Goal: Transaction & Acquisition: Purchase product/service

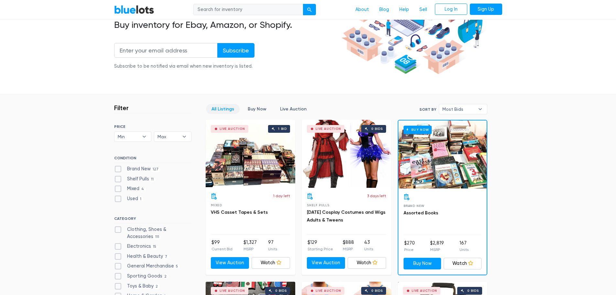
scroll to position [129, 0]
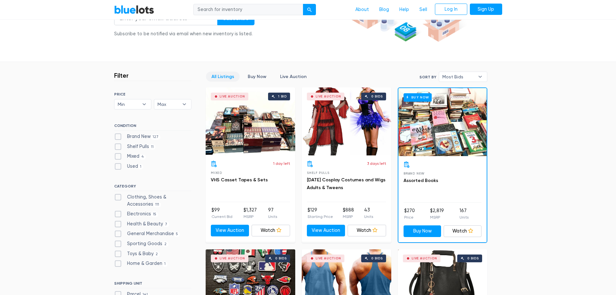
drag, startPoint x: 117, startPoint y: 196, endPoint x: 135, endPoint y: 189, distance: 18.9
click at [117, 196] on label "Clothing, Shoes & Accessories 111" at bounding box center [152, 200] width 77 height 14
click at [117, 196] on Accessories"] "Clothing, Shoes & Accessories 111" at bounding box center [116, 195] width 4 height 4
checkbox Accessories"] "true"
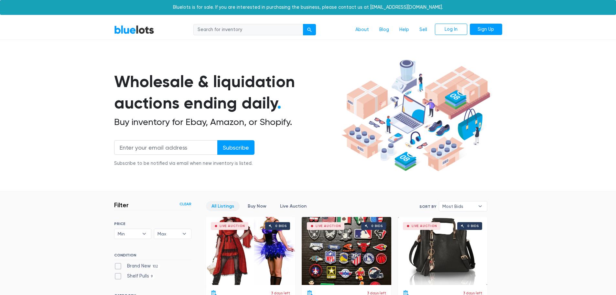
scroll to position [174, 0]
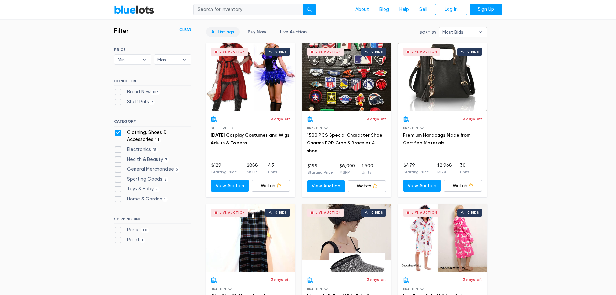
click at [457, 29] on span "Most Bids" at bounding box center [458, 32] width 32 height 10
click at [456, 65] on li "Newly Listed" at bounding box center [466, 65] width 50 height 10
select select "newly_listed"
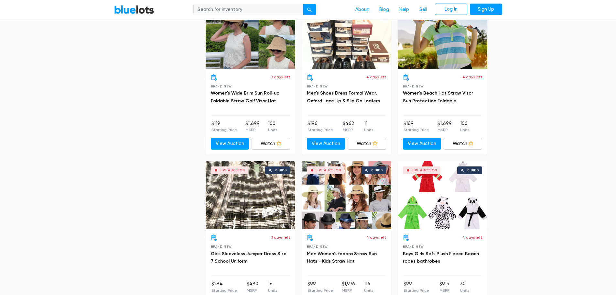
scroll to position [1694, 0]
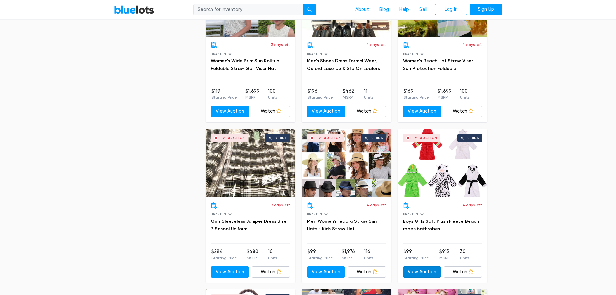
click at [424, 273] on link "View Auction" at bounding box center [422, 272] width 38 height 12
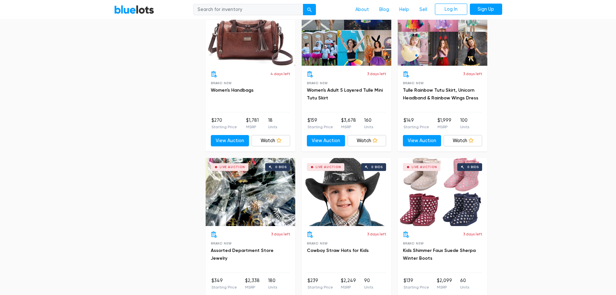
scroll to position [2017, 0]
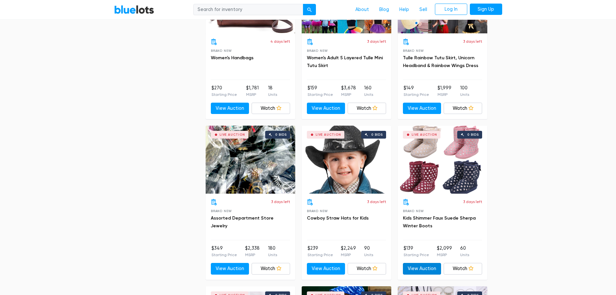
click at [432, 269] on link "View Auction" at bounding box center [422, 269] width 38 height 12
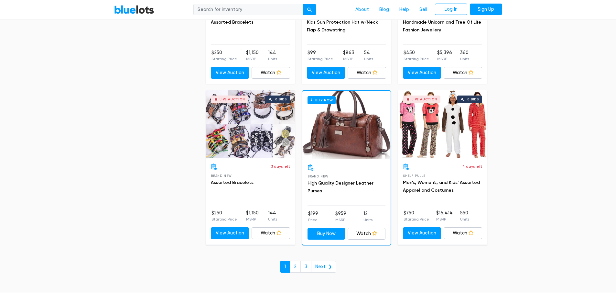
scroll to position [2437, 0]
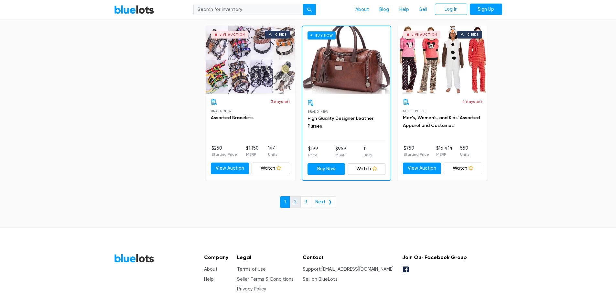
click at [294, 199] on link "2" at bounding box center [295, 202] width 11 height 12
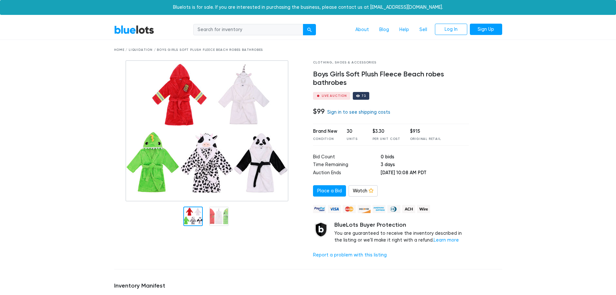
click at [335, 112] on link "Sign in to see shipping costs" at bounding box center [358, 111] width 63 height 5
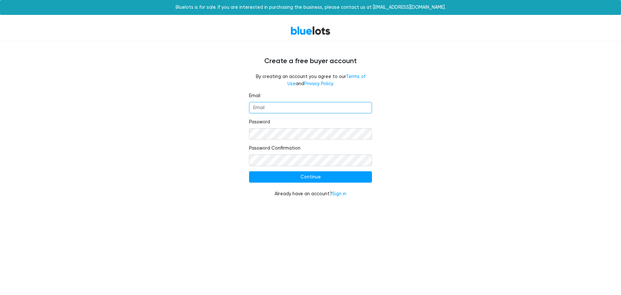
click at [347, 109] on input "Email" at bounding box center [310, 108] width 123 height 12
type input "[EMAIL_ADDRESS][DOMAIN_NAME]"
click at [340, 194] on link "Sign in" at bounding box center [339, 193] width 14 height 5
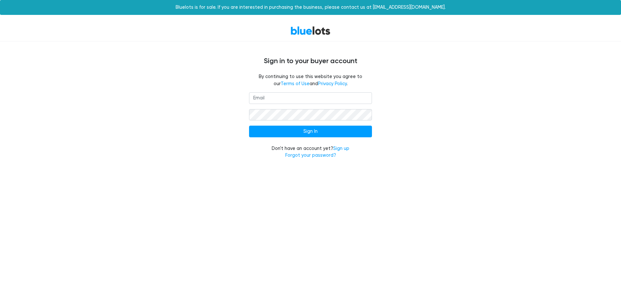
click at [300, 100] on input "email" at bounding box center [310, 98] width 123 height 12
type input "[EMAIL_ADDRESS][DOMAIN_NAME]"
click at [249, 125] on input "Sign In" at bounding box center [310, 131] width 123 height 12
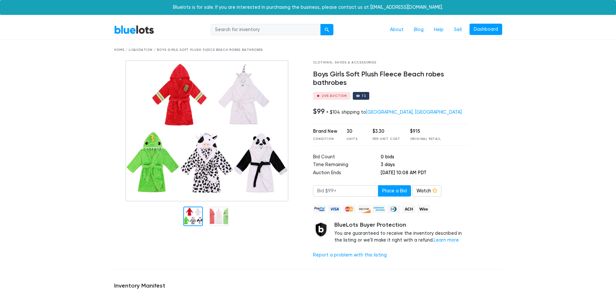
click at [139, 50] on div "Home / Liquidation / Boys Girls Soft Plush Fleece Beach robes bathrobes" at bounding box center [308, 50] width 388 height 5
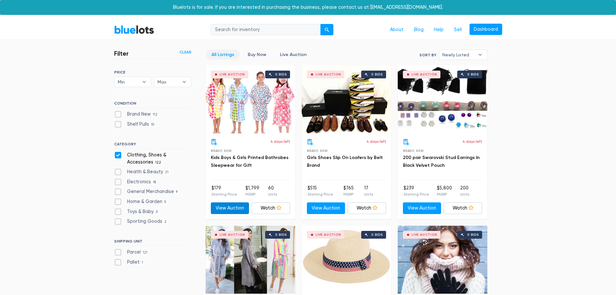
click at [234, 210] on link "View Auction" at bounding box center [230, 208] width 38 height 12
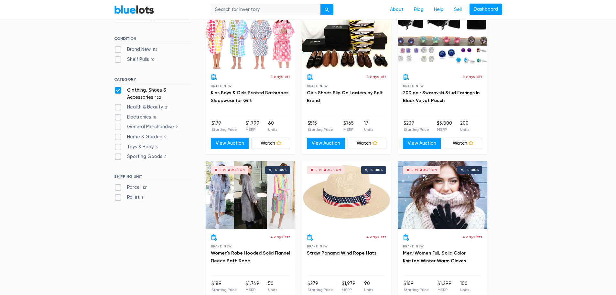
scroll to position [97, 0]
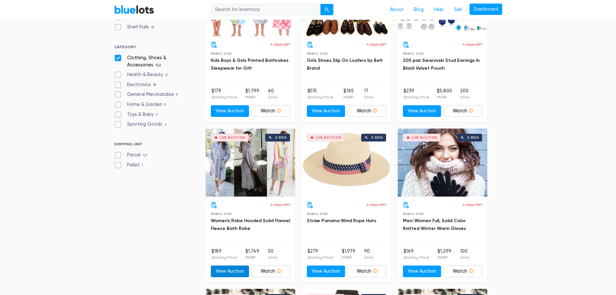
click at [232, 270] on link "View Auction" at bounding box center [230, 271] width 38 height 12
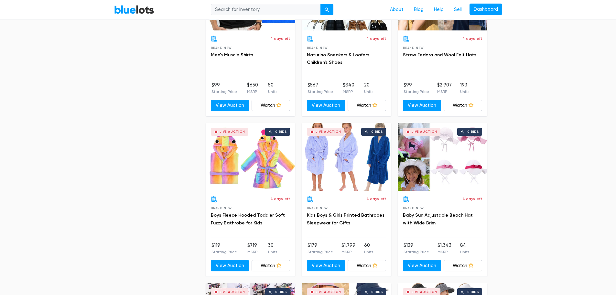
scroll to position [776, 0]
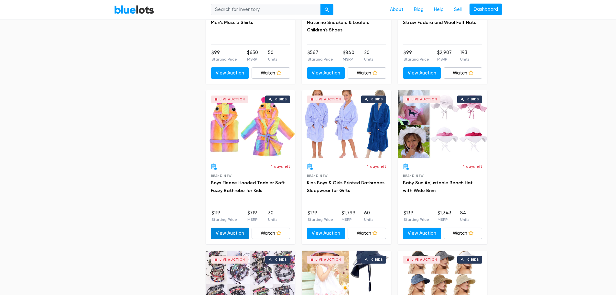
click at [220, 237] on link "View Auction" at bounding box center [230, 233] width 38 height 12
click at [330, 231] on link "View Auction" at bounding box center [326, 233] width 38 height 12
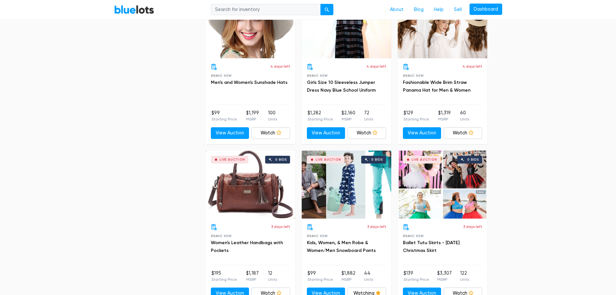
scroll to position [1229, 0]
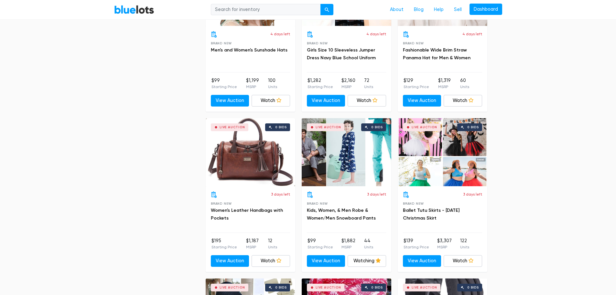
click at [348, 176] on div "Live Auction 0 bids" at bounding box center [347, 152] width 90 height 68
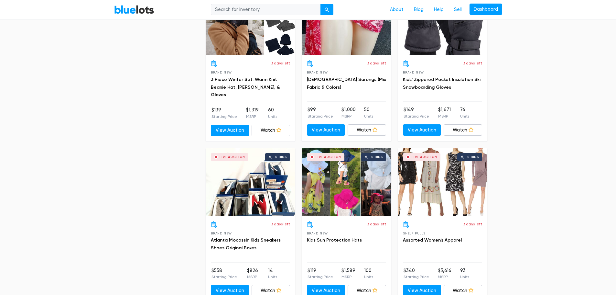
scroll to position [1552, 0]
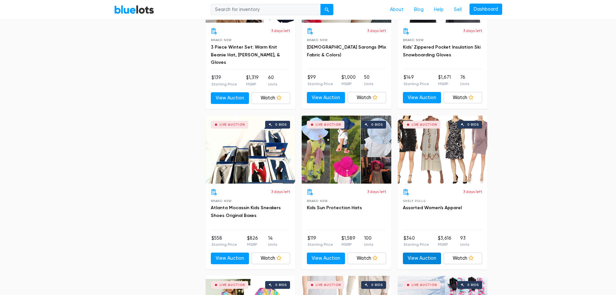
click at [429, 257] on link "View Auction" at bounding box center [422, 258] width 38 height 12
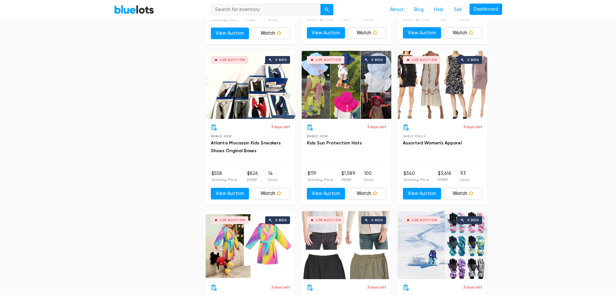
scroll to position [1649, 0]
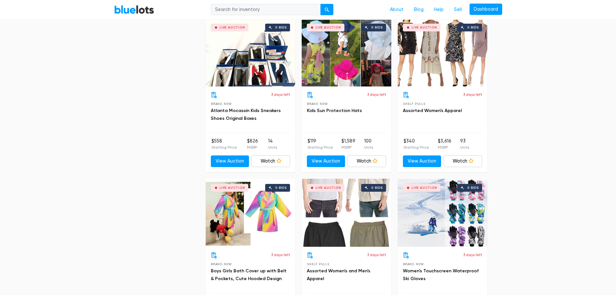
click at [259, 233] on div "Live Auction 0 bids" at bounding box center [251, 212] width 90 height 68
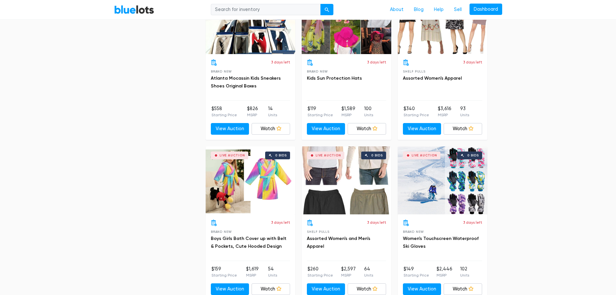
scroll to position [1714, 0]
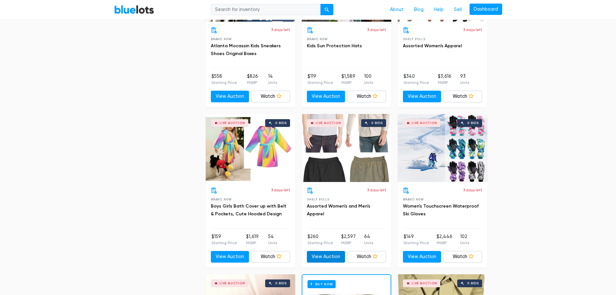
click at [338, 254] on link "View Auction" at bounding box center [326, 257] width 38 height 12
click at [376, 257] on icon at bounding box center [374, 255] width 5 height 5
click at [363, 257] on link "Watch" at bounding box center [367, 257] width 38 height 12
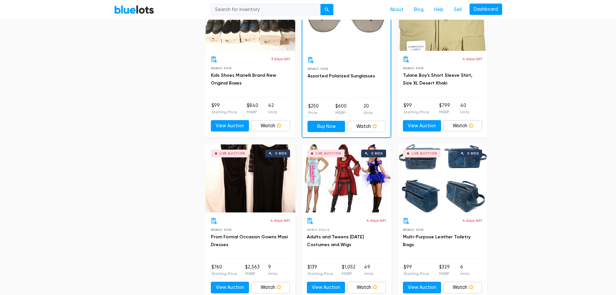
scroll to position [2037, 0]
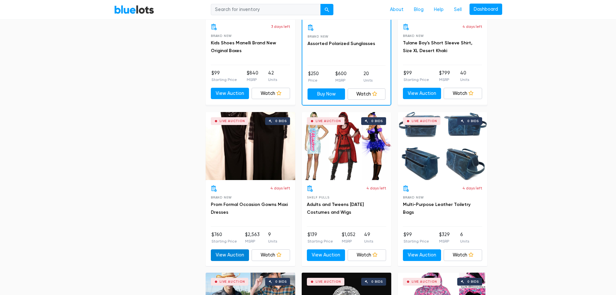
click at [228, 251] on link "View Auction" at bounding box center [230, 255] width 38 height 12
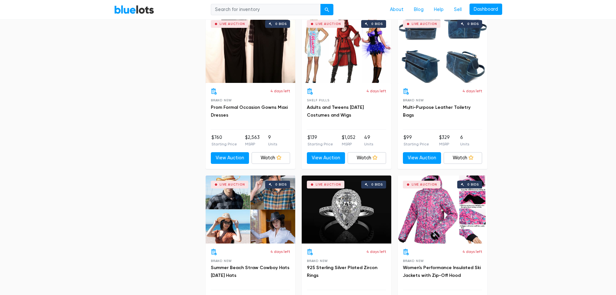
scroll to position [2231, 0]
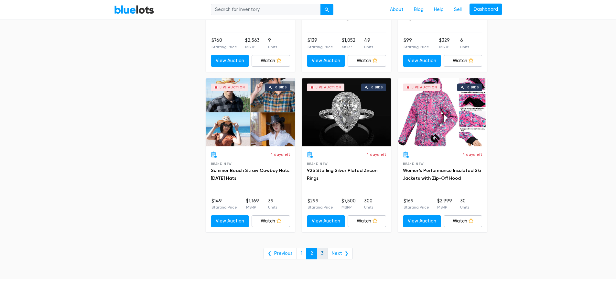
click at [322, 251] on link "3" at bounding box center [322, 253] width 11 height 12
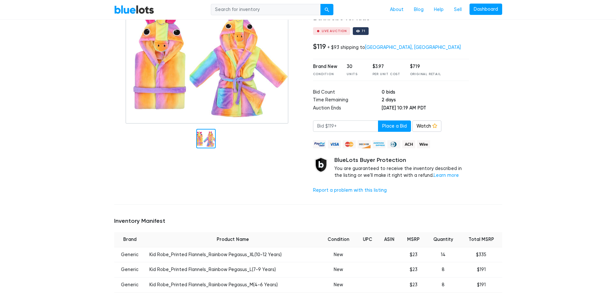
scroll to position [32, 0]
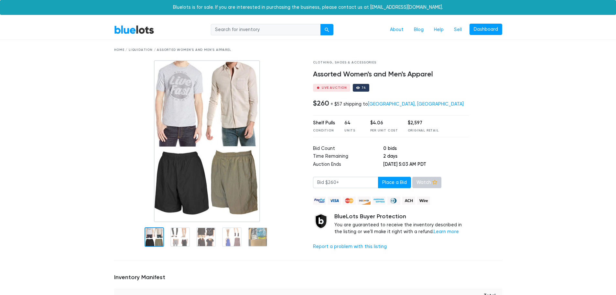
click at [416, 185] on link "Watch" at bounding box center [426, 183] width 29 height 12
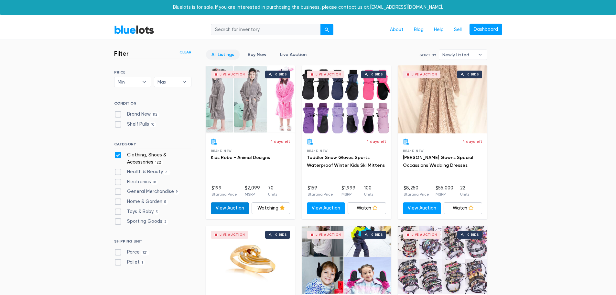
click at [228, 210] on link "View Auction" at bounding box center [230, 208] width 38 height 12
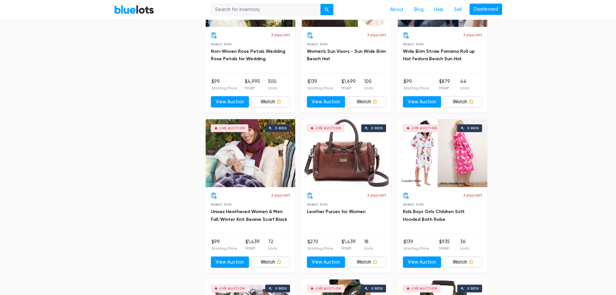
scroll to position [1099, 0]
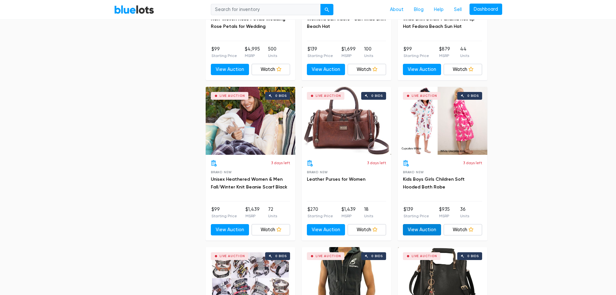
click at [433, 226] on link "View Auction" at bounding box center [422, 230] width 38 height 12
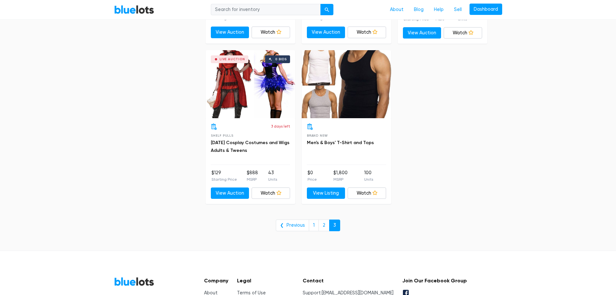
scroll to position [1678, 0]
